Goal: Task Accomplishment & Management: Manage account settings

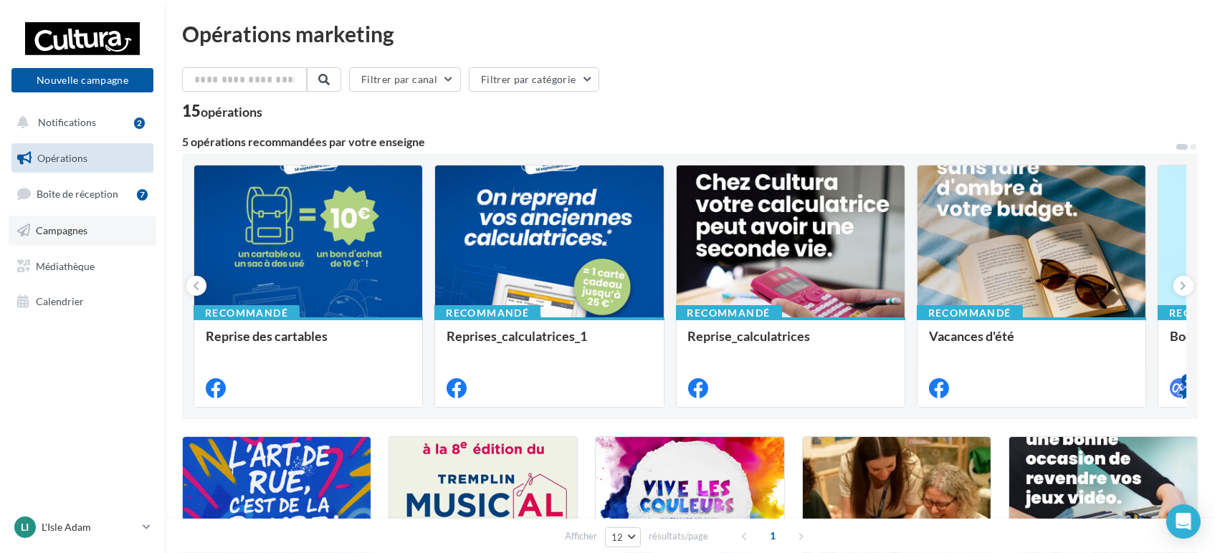
click at [89, 226] on link "Campagnes" at bounding box center [83, 231] width 148 height 30
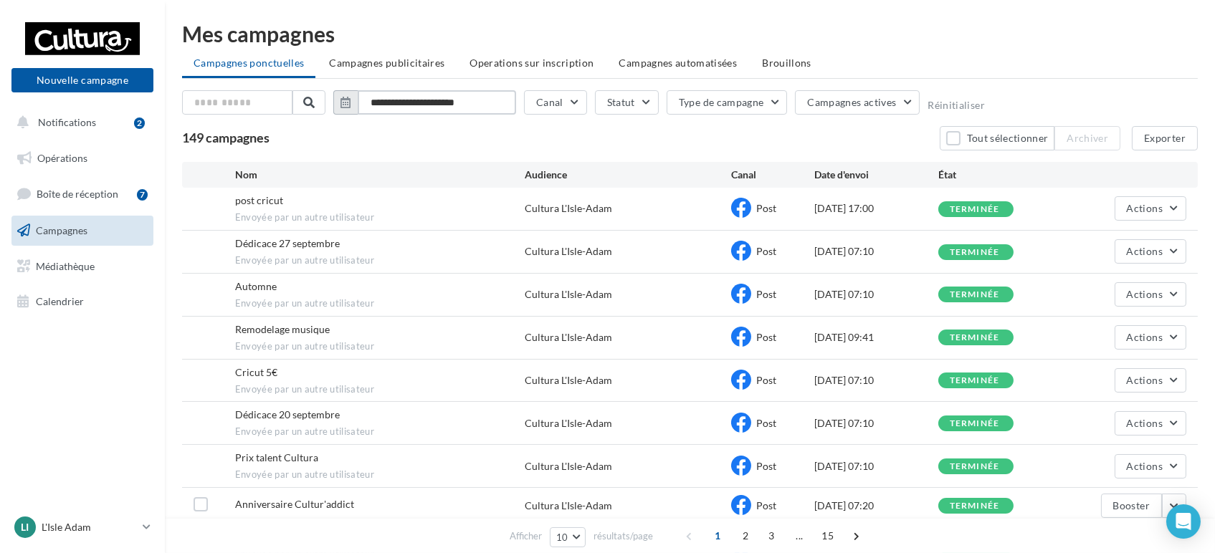
click at [447, 106] on input "**********" at bounding box center [437, 102] width 158 height 24
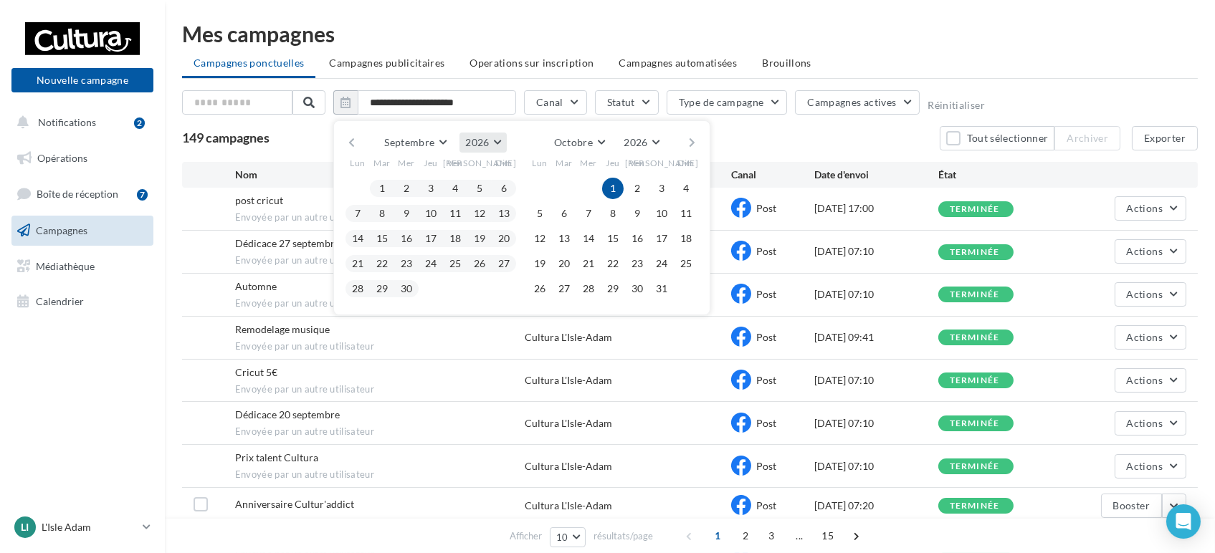
click at [495, 145] on button "2026" at bounding box center [482, 143] width 47 height 20
click at [469, 182] on button "2025" at bounding box center [456, 177] width 100 height 26
click at [358, 187] on button "1" at bounding box center [358, 189] width 22 height 22
click at [379, 286] on button "30" at bounding box center [382, 289] width 22 height 22
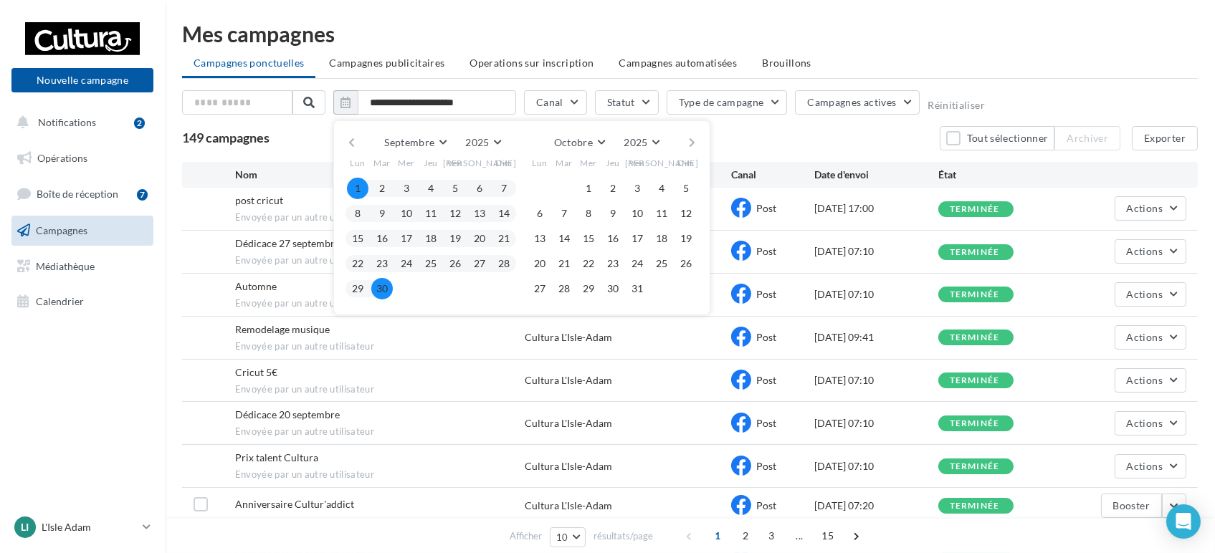
type input "**********"
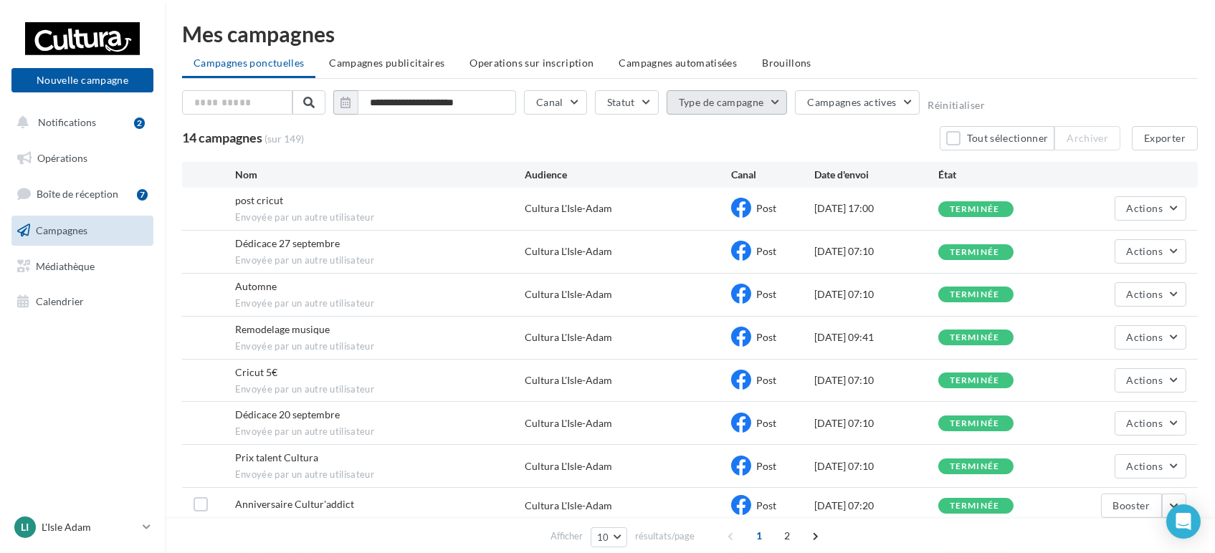
click at [728, 101] on button "Type de campagne" at bounding box center [727, 102] width 121 height 24
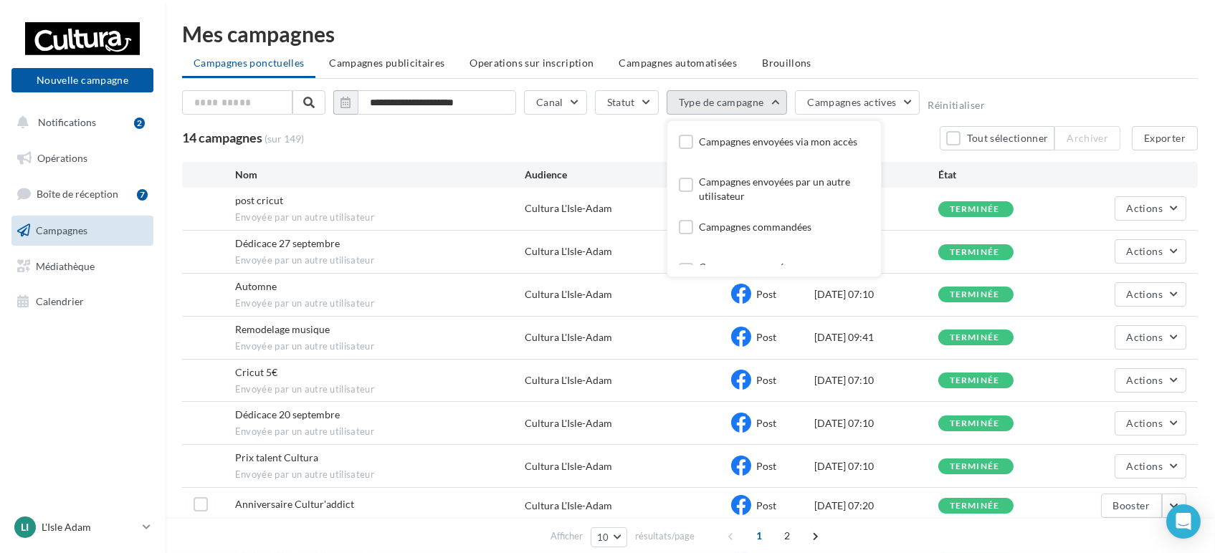
click at [728, 101] on button "Type de campagne" at bounding box center [727, 102] width 121 height 24
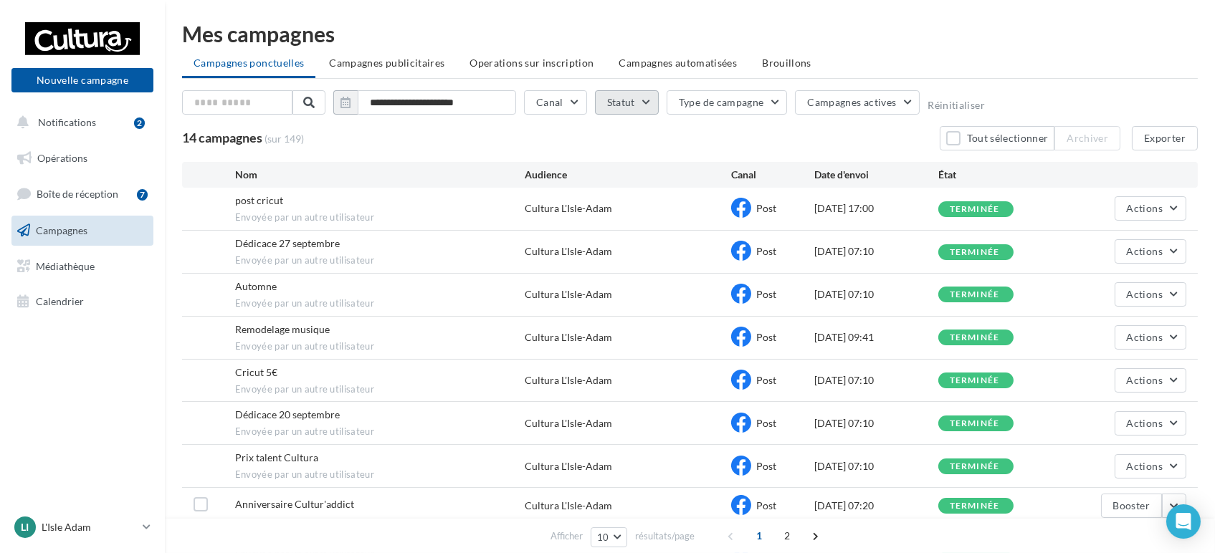
click at [606, 90] on button "Statut" at bounding box center [627, 102] width 64 height 24
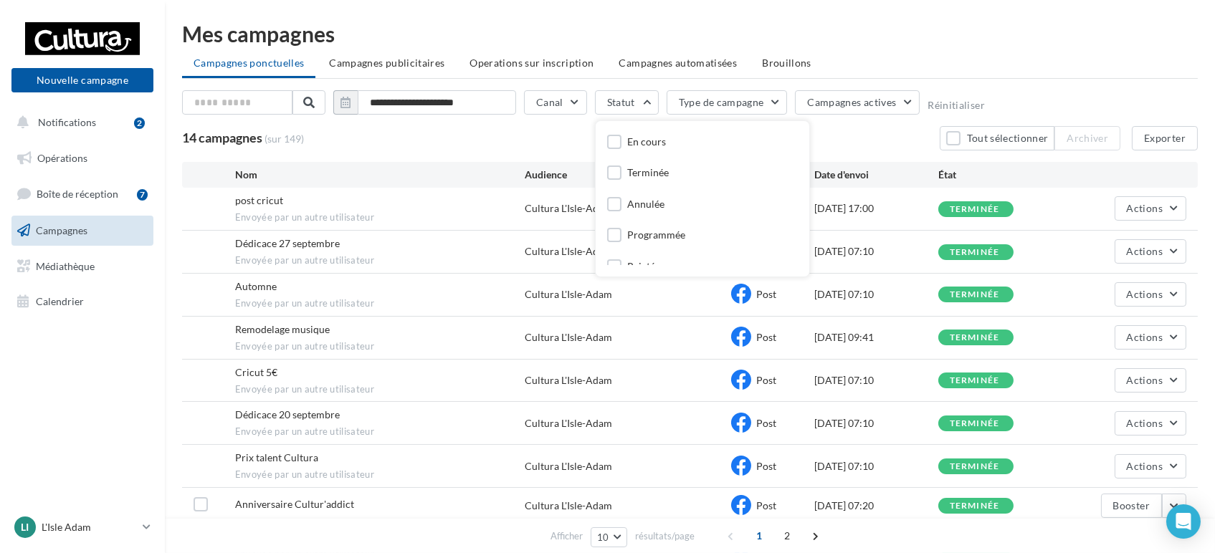
click at [650, 176] on div "Terminée" at bounding box center [648, 173] width 42 height 14
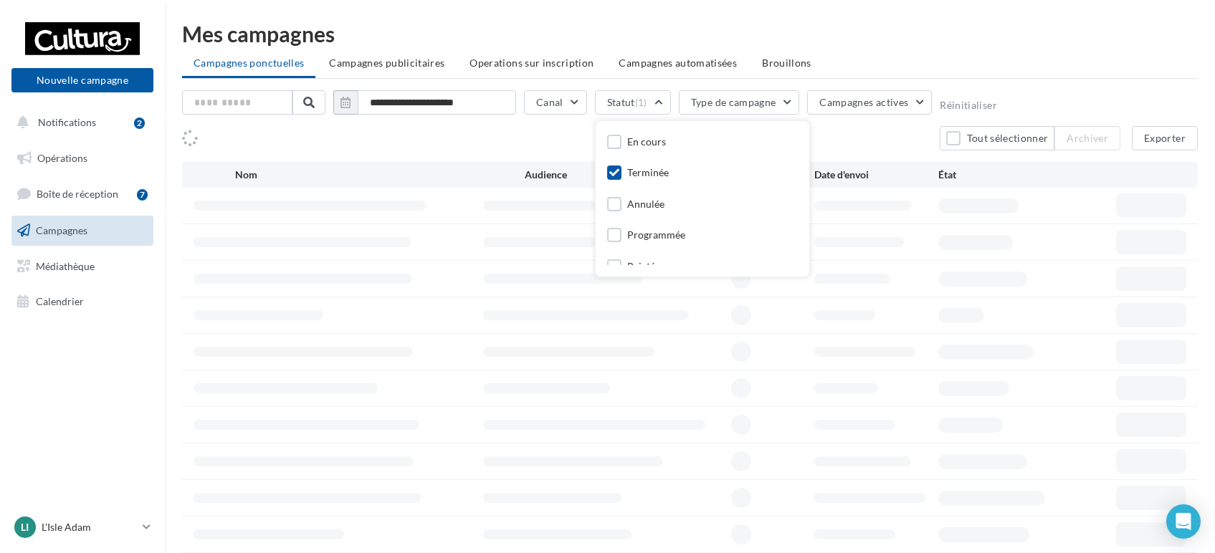
click at [1123, 74] on ul "Campagnes ponctuelles Campagnes publicitaires Operations sur inscription Campag…" at bounding box center [690, 64] width 1016 height 29
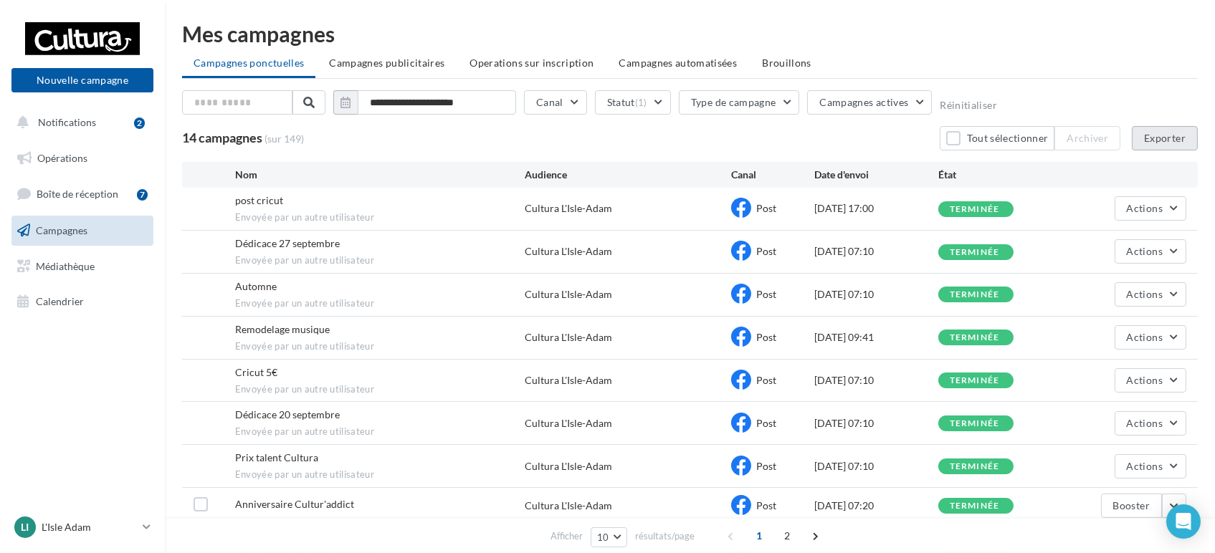
click at [1153, 136] on button "Exporter" at bounding box center [1165, 138] width 66 height 24
click at [138, 530] on link "LI L'Isle Adam [EMAIL_ADDRESS][DOMAIN_NAME]" at bounding box center [82, 527] width 142 height 27
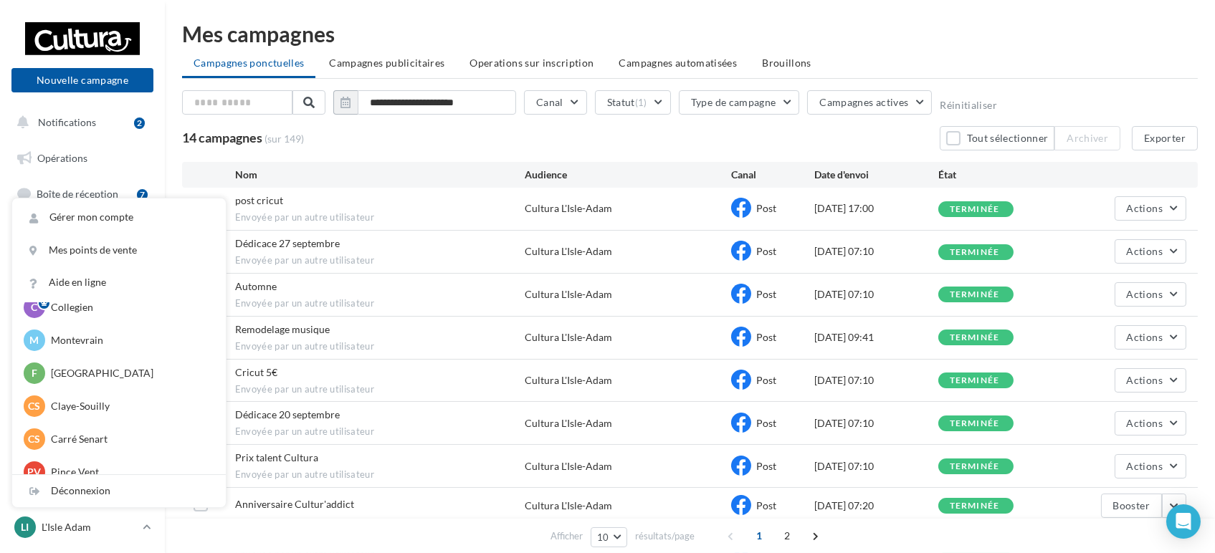
scroll to position [99, 0]
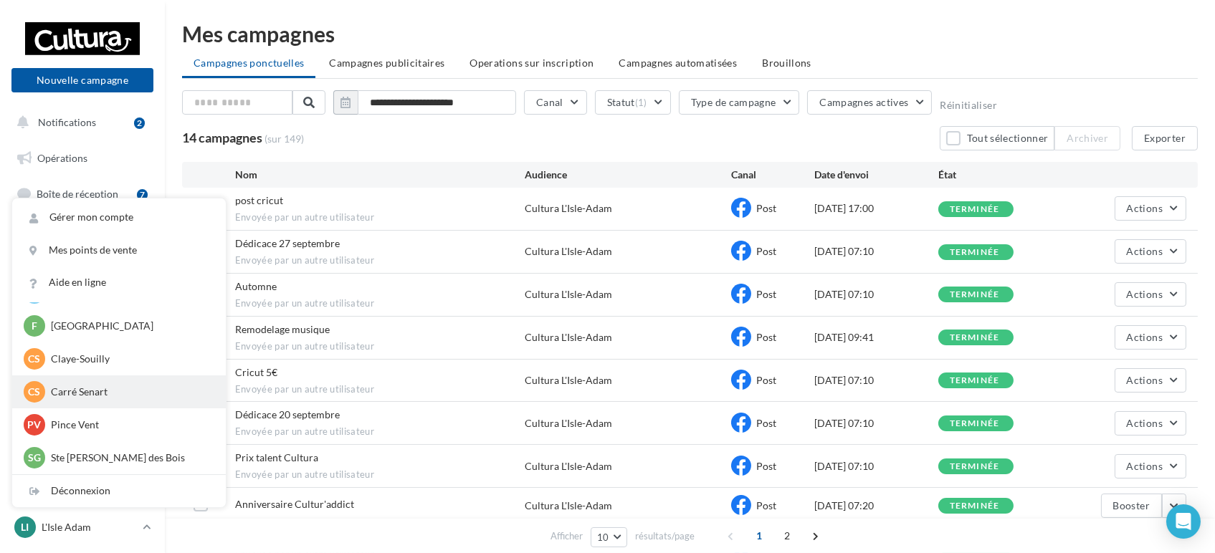
click at [123, 394] on p "Carré Senart" at bounding box center [130, 392] width 158 height 14
